Goal: Task Accomplishment & Management: Use online tool/utility

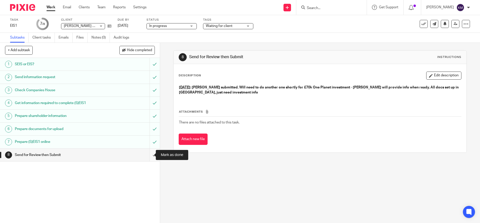
click at [147, 155] on input "submit" at bounding box center [80, 154] width 160 height 13
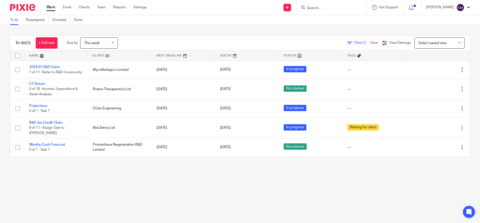
click at [139, 175] on main "To do Reassigned Snoozed Done To do (5) + Add task Due by This week This week T…" at bounding box center [240, 111] width 480 height 223
click at [124, 189] on main "To do Reassigned Snoozed Done To do (5) + Add task Due by This week This week T…" at bounding box center [240, 111] width 480 height 223
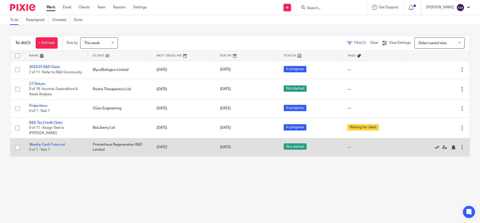
click at [435, 148] on icon at bounding box center [437, 147] width 5 height 5
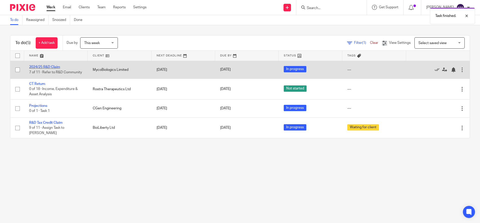
click at [41, 65] on link "2024/25 R&D Claim" at bounding box center [44, 67] width 31 height 4
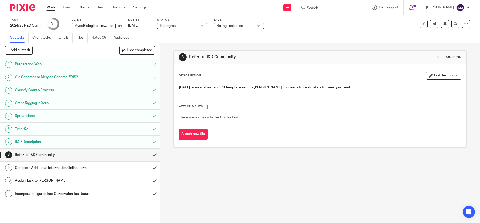
click at [22, 7] on img at bounding box center [22, 7] width 25 height 7
